Goal: Transaction & Acquisition: Purchase product/service

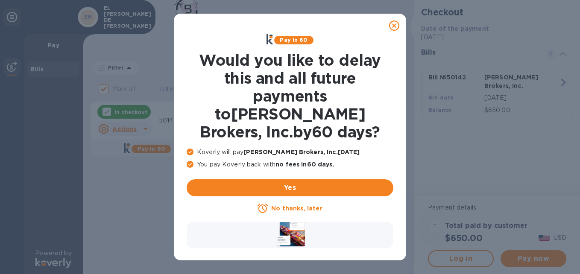
click at [392, 26] on icon at bounding box center [394, 25] width 10 height 10
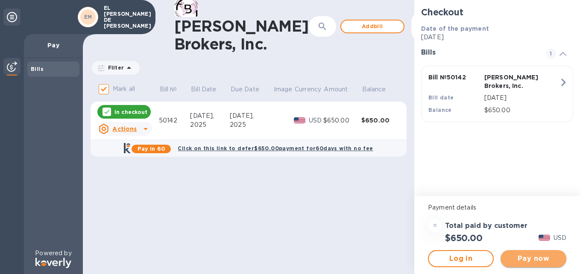
click at [518, 255] on span "Pay now" at bounding box center [533, 259] width 52 height 10
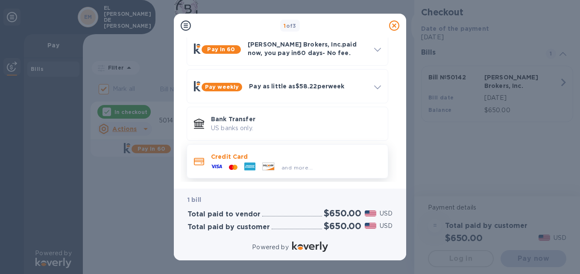
scroll to position [46, 0]
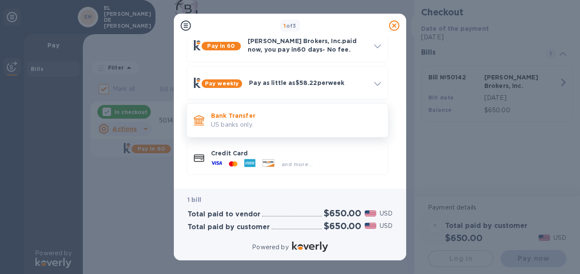
click at [291, 125] on p "US banks only." at bounding box center [296, 124] width 170 height 9
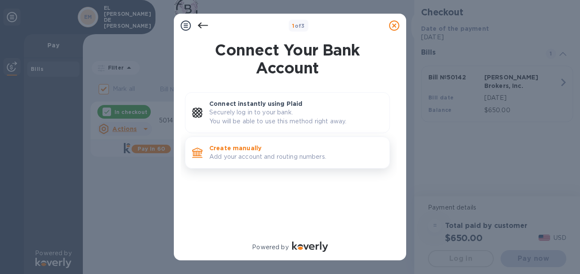
click at [260, 155] on p "Add your account and routing numbers." at bounding box center [295, 156] width 173 height 9
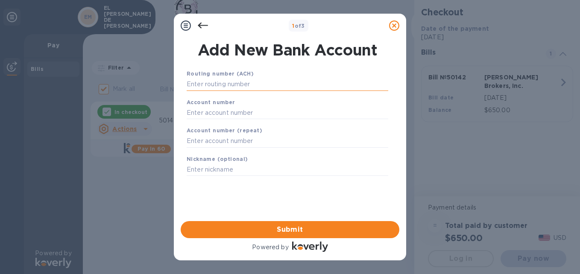
click at [239, 83] on input "text" at bounding box center [288, 84] width 202 height 13
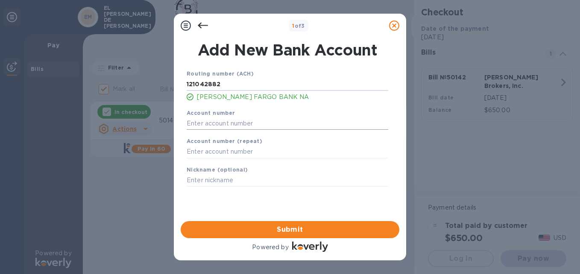
type input "121042882"
click at [238, 121] on input "text" at bounding box center [288, 123] width 202 height 13
type input "1376638555"
click at [194, 153] on input "text" at bounding box center [288, 152] width 202 height 13
type input "1376638555"
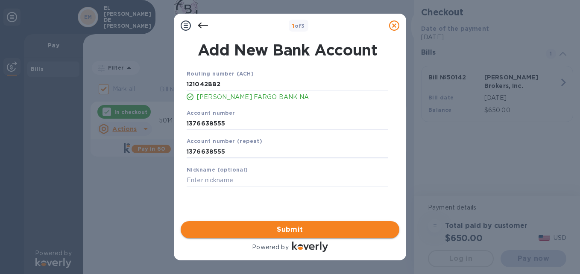
click at [319, 229] on span "Submit" at bounding box center [289, 230] width 205 height 10
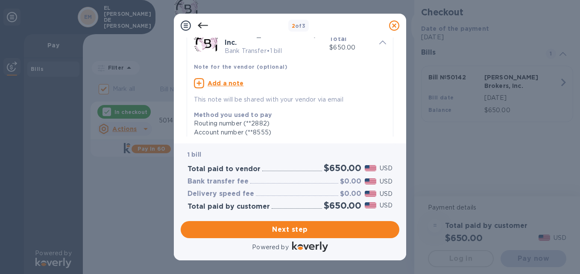
scroll to position [193, 0]
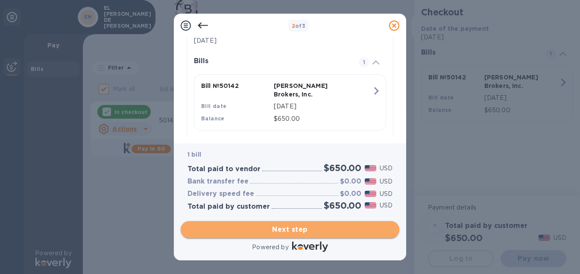
click at [313, 229] on span "Next step" at bounding box center [289, 230] width 205 height 10
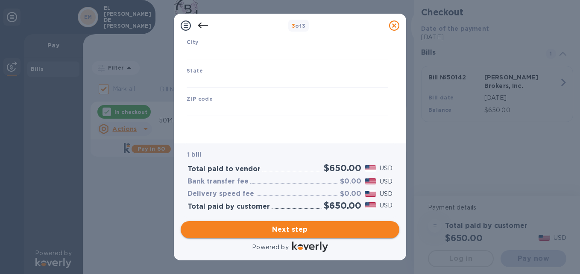
scroll to position [143, 0]
type input "[GEOGRAPHIC_DATA]"
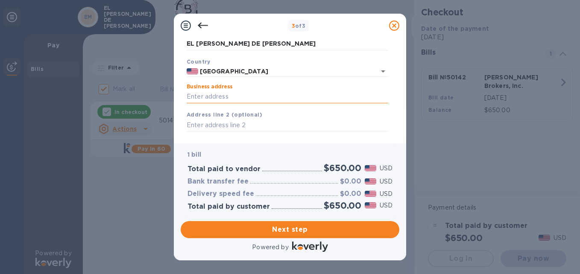
click at [240, 99] on input "Business address" at bounding box center [288, 97] width 202 height 13
click at [245, 96] on input "Business address" at bounding box center [288, 97] width 202 height 13
type input "[STREET_ADDRESS][PERSON_NAME]"
type input "EL MONTE"
type input "CA"
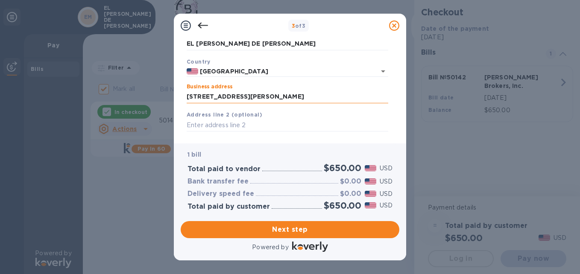
type input "91732"
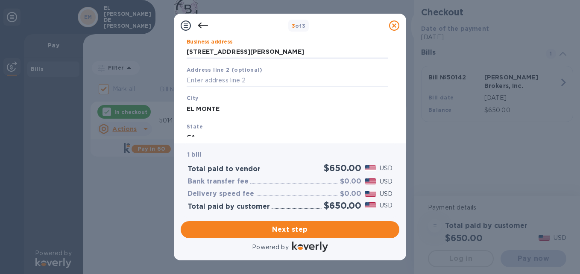
scroll to position [101, 0]
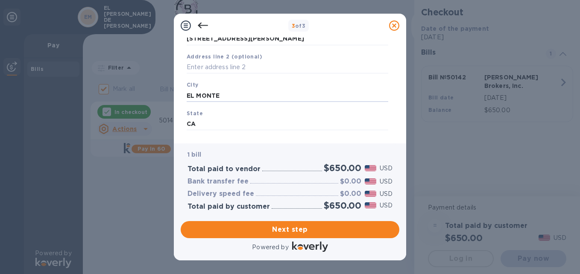
drag, startPoint x: 230, startPoint y: 98, endPoint x: 160, endPoint y: 100, distance: 70.1
click at [160, 100] on div "3 of 3 Business Information Legal business name Please provide the legal name t…" at bounding box center [290, 137] width 580 height 274
type input "l"
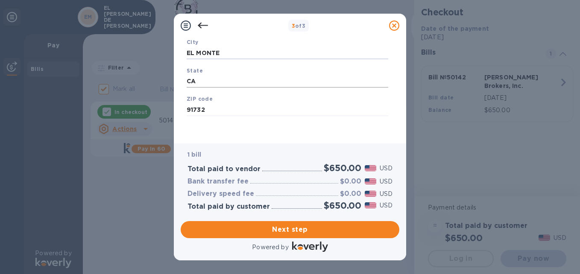
type input "EL MONTE"
click at [194, 81] on input "CA" at bounding box center [288, 81] width 202 height 13
type input "CA"
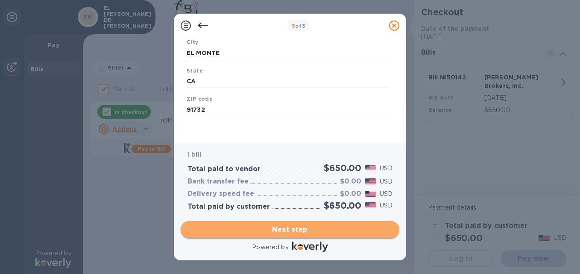
click at [286, 225] on span "Next step" at bounding box center [289, 230] width 205 height 10
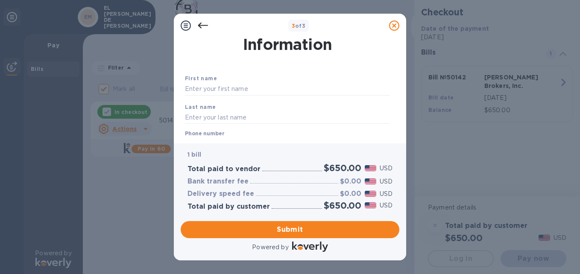
scroll to position [15, 0]
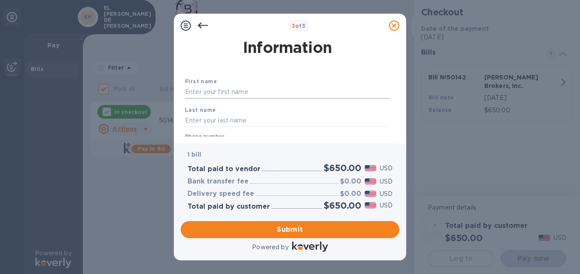
click at [283, 93] on input "text" at bounding box center [287, 92] width 205 height 13
type input "[PERSON_NAME]"
type input "[EMAIL_ADDRESS][DOMAIN_NAME]"
click at [219, 94] on input "[PERSON_NAME]" at bounding box center [287, 92] width 205 height 13
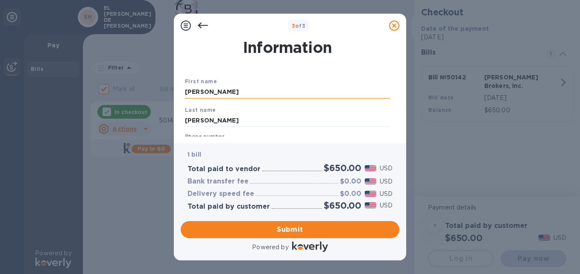
click at [219, 94] on input "[PERSON_NAME]" at bounding box center [287, 92] width 205 height 13
type input "[PERSON_NAME]"
click at [197, 118] on input "[PERSON_NAME]" at bounding box center [287, 120] width 205 height 13
type input "[PERSON_NAME]"
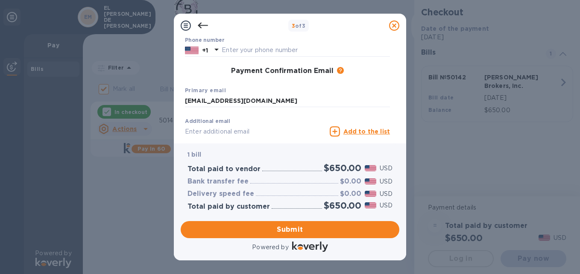
scroll to position [143, 0]
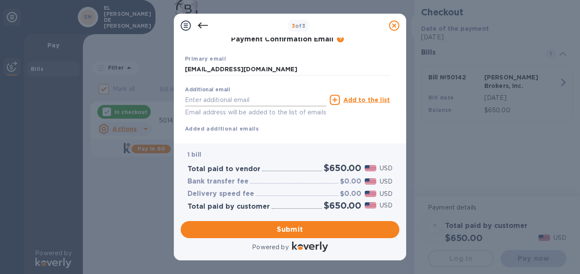
click at [242, 99] on input "text" at bounding box center [255, 100] width 141 height 13
type input "[EMAIL_ADDRESS][DOMAIN_NAME]"
type input "4244004897"
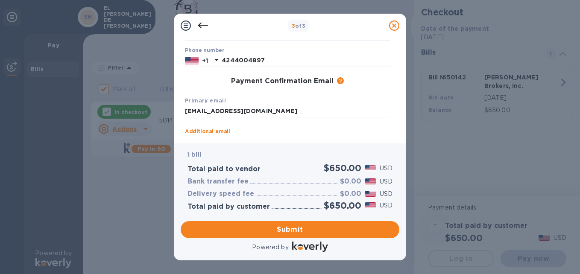
scroll to position [121, 0]
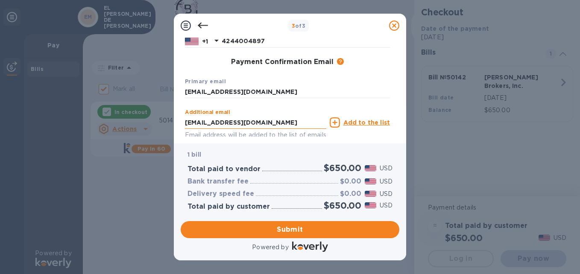
click at [307, 120] on input "[EMAIL_ADDRESS][DOMAIN_NAME]" at bounding box center [255, 122] width 141 height 13
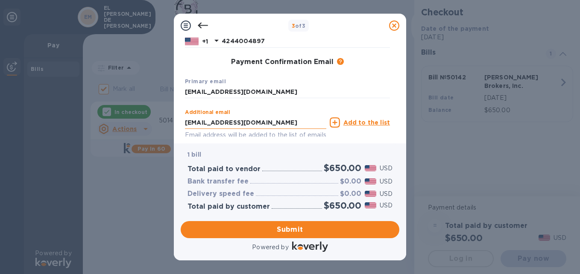
type input "[EMAIL_ADDRESS]."
drag, startPoint x: 309, startPoint y: 122, endPoint x: 152, endPoint y: 128, distance: 157.2
click at [152, 128] on div "3 of 3 Payment Contact Information First name [PERSON_NAME] Last name [PERSON_N…" at bounding box center [290, 137] width 580 height 274
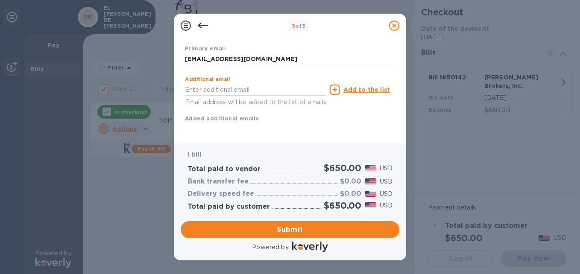
scroll to position [164, 0]
click at [292, 228] on span "Submit" at bounding box center [289, 230] width 205 height 10
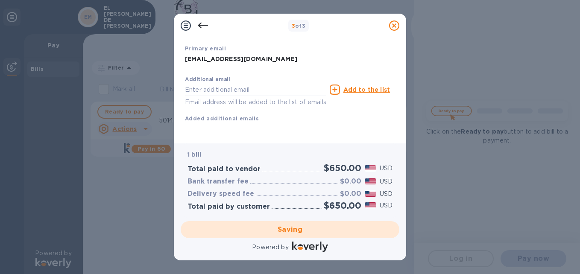
checkbox input "false"
